Goal: Find specific page/section: Find specific page/section

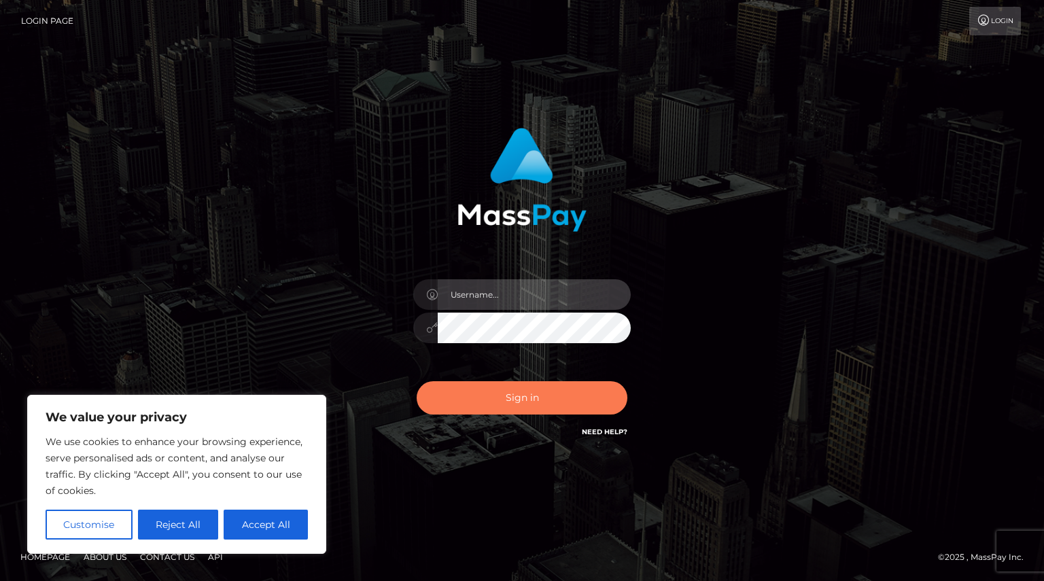
type input "Shany.Luminary"
click at [533, 398] on button "Sign in" at bounding box center [522, 397] width 211 height 33
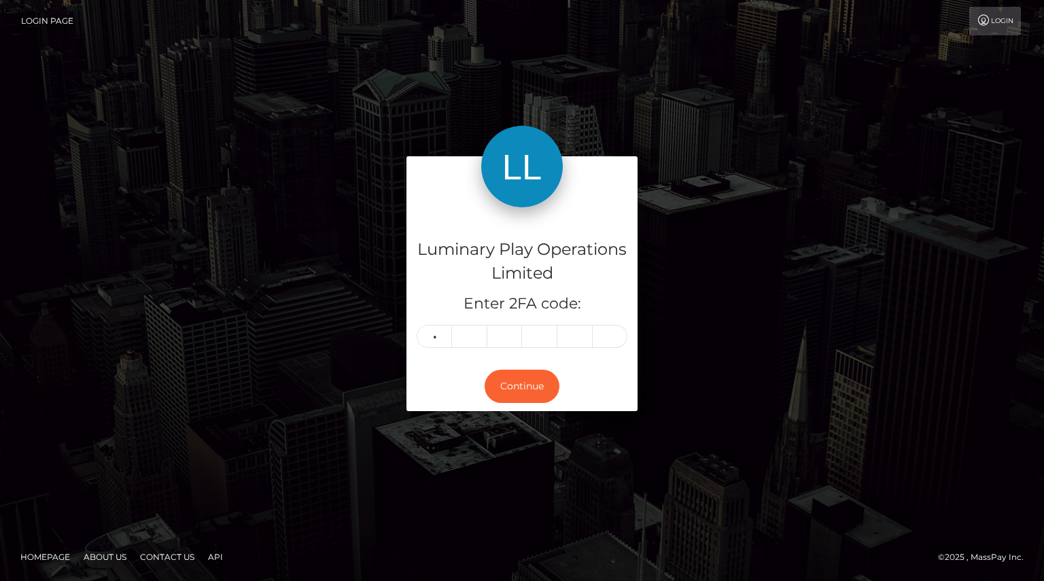
type input "4"
type input "5"
type input "8"
type input "0"
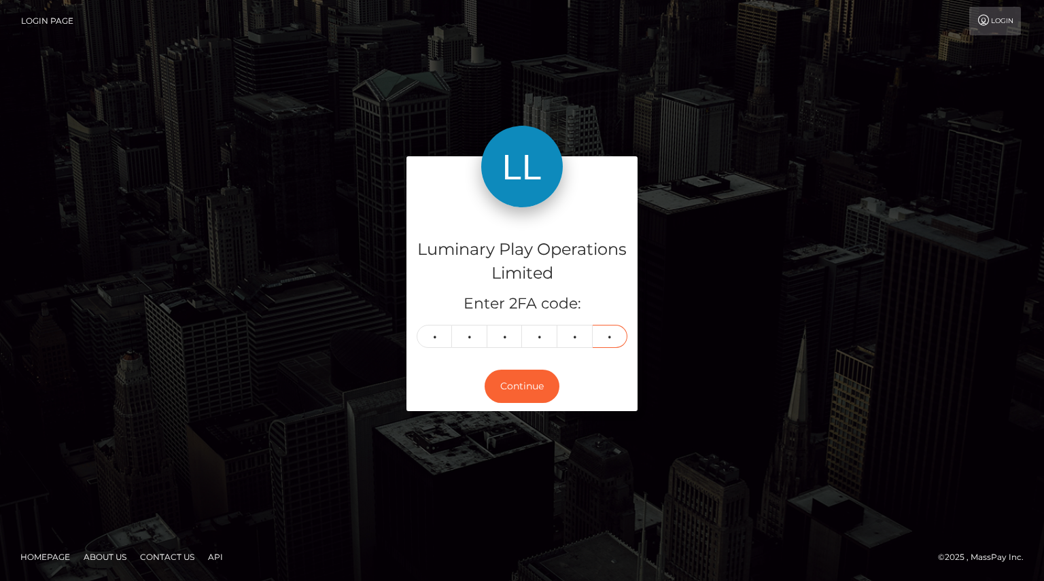
type input "4"
click at [534, 400] on button "Continue" at bounding box center [522, 386] width 75 height 33
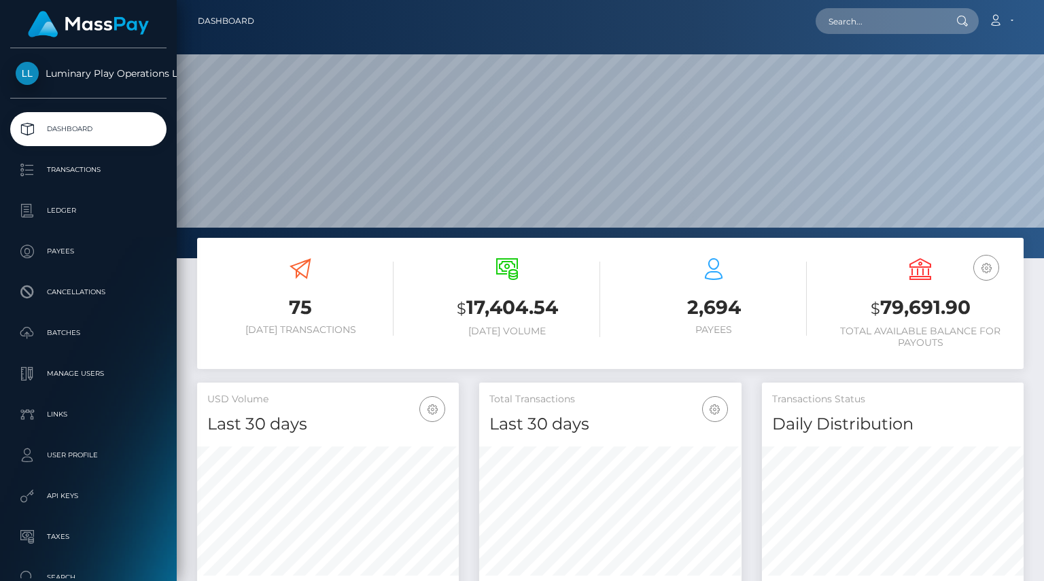
scroll to position [241, 262]
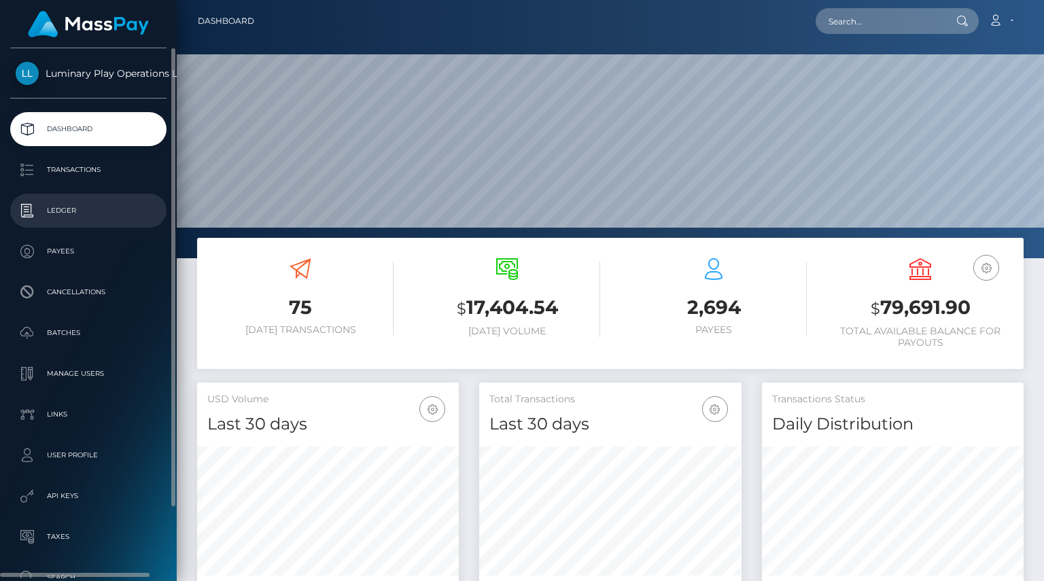
click at [75, 220] on p "Ledger" at bounding box center [89, 211] width 146 height 20
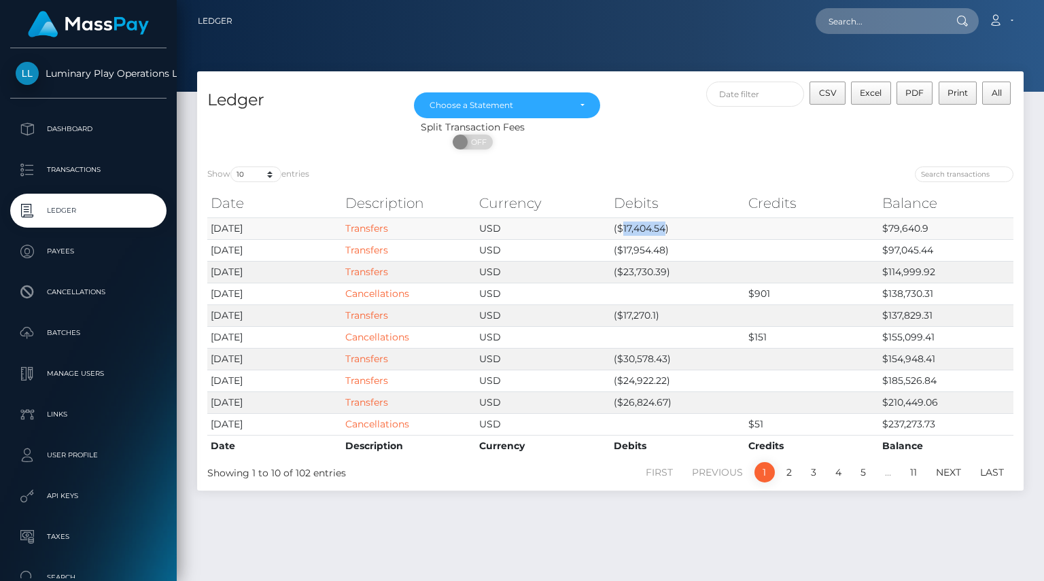
drag, startPoint x: 624, startPoint y: 226, endPoint x: 666, endPoint y: 228, distance: 42.2
click at [666, 228] on td "($17,404.54)" at bounding box center [678, 229] width 135 height 22
copy td "17,404.54"
